Goal: Task Accomplishment & Management: Use online tool/utility

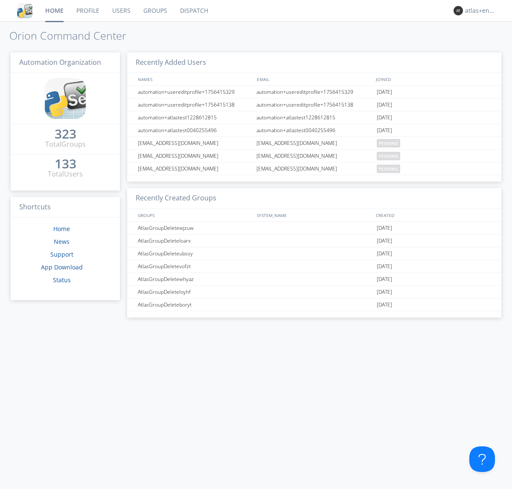
click at [193, 11] on link "Dispatch" at bounding box center [194, 10] width 41 height 21
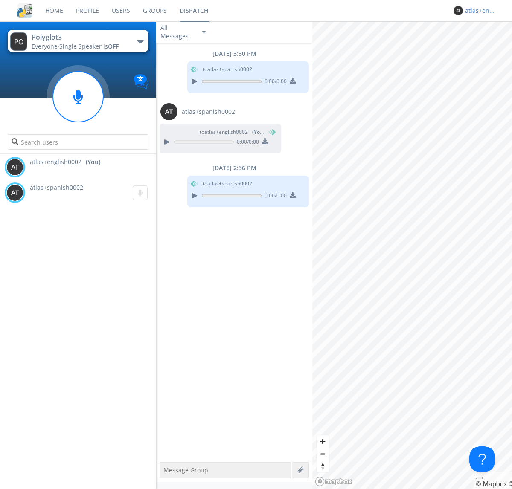
click at [478, 11] on div "atlas+english0002" at bounding box center [481, 10] width 32 height 9
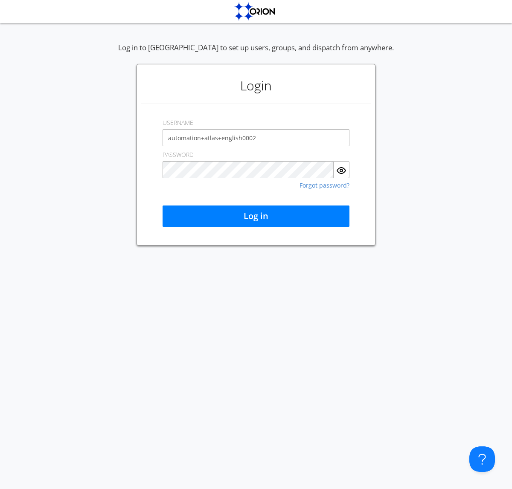
type input "automation+atlas+english0002"
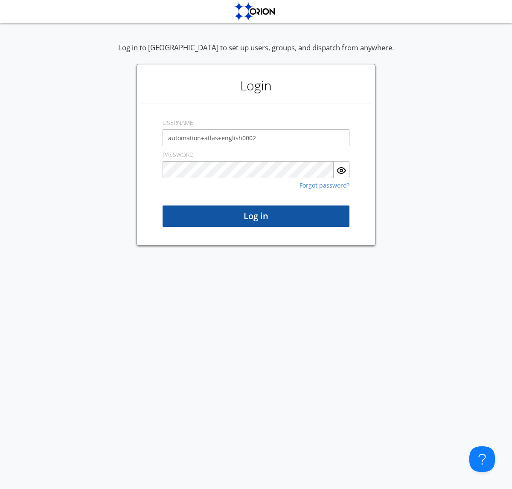
click at [256, 216] on button "Log in" at bounding box center [255, 216] width 187 height 21
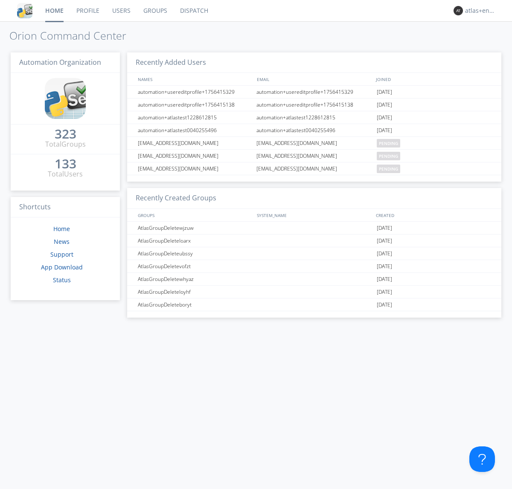
click at [193, 11] on link "Dispatch" at bounding box center [194, 10] width 41 height 21
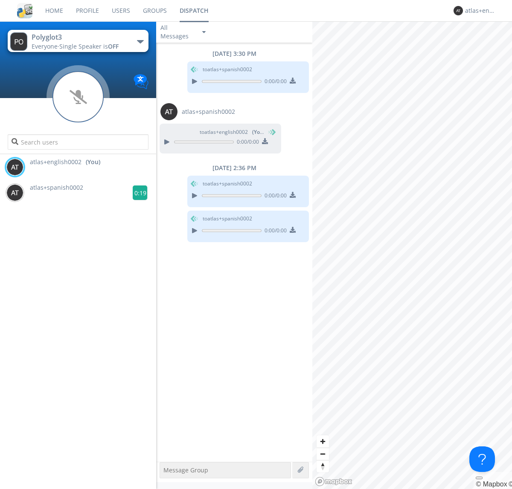
click at [136, 193] on g at bounding box center [140, 192] width 15 height 15
